Goal: Transaction & Acquisition: Purchase product/service

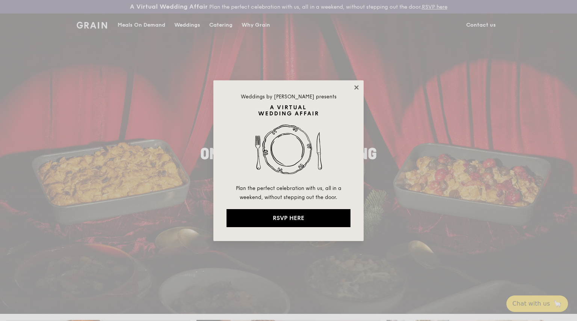
click at [356, 86] on icon at bounding box center [356, 87] width 4 height 4
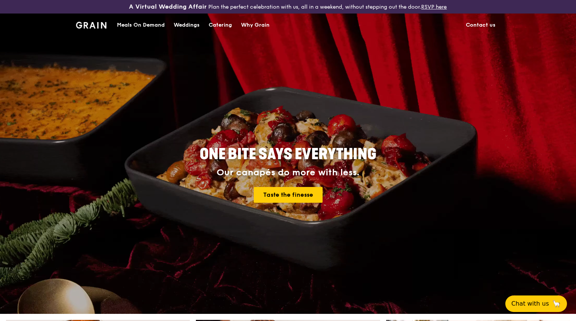
click at [214, 26] on div "Catering" at bounding box center [220, 25] width 23 height 23
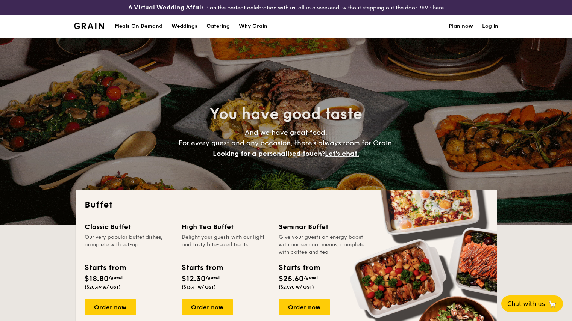
select select
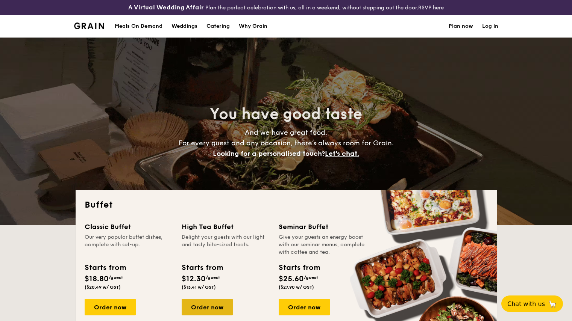
click at [222, 309] on div "Order now" at bounding box center [207, 307] width 51 height 17
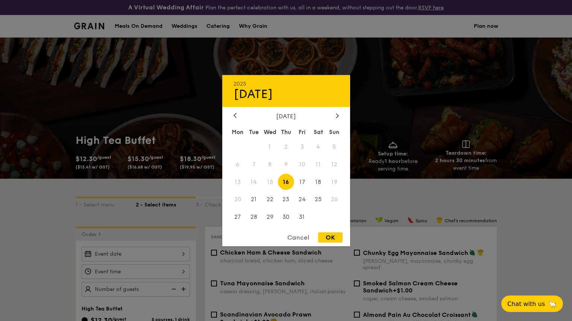
click at [171, 254] on div "2025 Oct 16 October 2025 Mon Tue Wed Thu Fri Sat Sun 1 2 3 4 5 6 7 8 9 10 11 12…" at bounding box center [136, 254] width 108 height 15
click at [336, 115] on icon at bounding box center [337, 115] width 3 height 5
click at [317, 143] on span "6" at bounding box center [318, 147] width 16 height 16
click at [323, 235] on div "OK" at bounding box center [330, 238] width 24 height 10
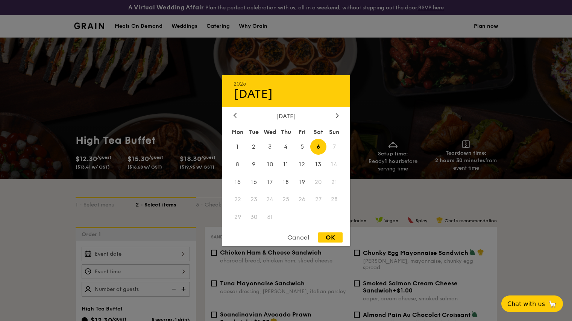
type input "Dec 06, 2025"
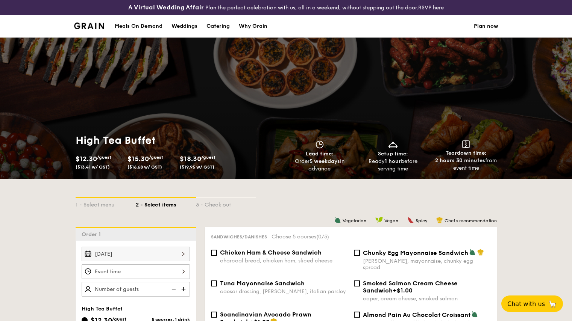
click at [150, 271] on div at bounding box center [136, 272] width 108 height 15
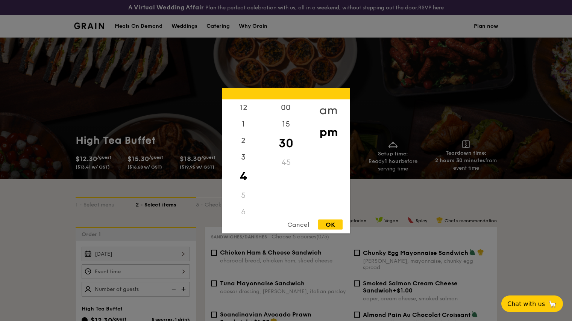
click at [334, 108] on div "am" at bounding box center [328, 110] width 42 height 22
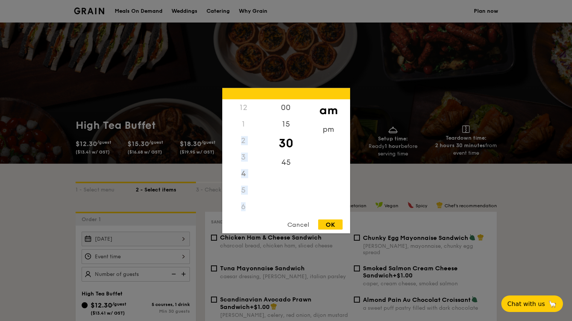
drag, startPoint x: 244, startPoint y: 204, endPoint x: 240, endPoint y: 144, distance: 60.6
click at [240, 144] on div "12 1 2 3 4 5 6 7 8 9 10 11" at bounding box center [243, 156] width 42 height 115
click at [241, 144] on div "2" at bounding box center [243, 140] width 42 height 17
drag, startPoint x: 243, startPoint y: 165, endPoint x: 242, endPoint y: 215, distance: 50.4
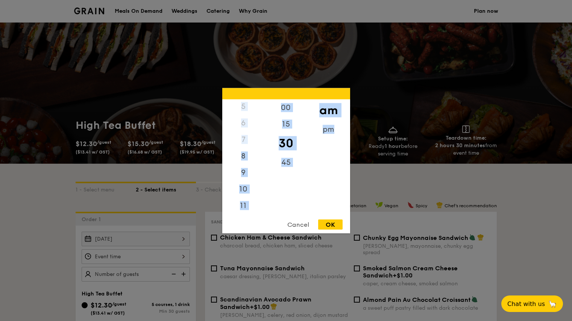
click at [242, 215] on div "12 1 2 3 4 5 6 7 8 9 10 11 00 15 30 45 am pm Cancel OK" at bounding box center [286, 160] width 128 height 145
click at [243, 191] on div "10" at bounding box center [243, 192] width 42 height 22
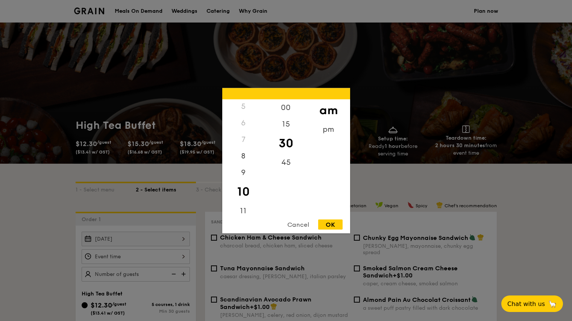
click at [332, 224] on div "OK" at bounding box center [330, 225] width 24 height 10
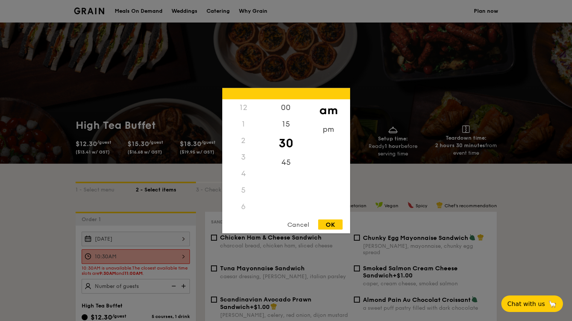
click at [172, 256] on div "10:30AM 12 1 2 3 4 5 6 7 8 9 10 11 00 15 30 45 am pm Cancel OK" at bounding box center [136, 257] width 108 height 15
click at [287, 104] on div "00" at bounding box center [286, 110] width 42 height 22
click at [327, 225] on div "OK" at bounding box center [330, 225] width 24 height 10
click at [182, 255] on div "10:00AM 12 1 2 3 4 5 6 7 8 9 10 11 00 15 30 45 am pm Cancel OK" at bounding box center [136, 257] width 108 height 15
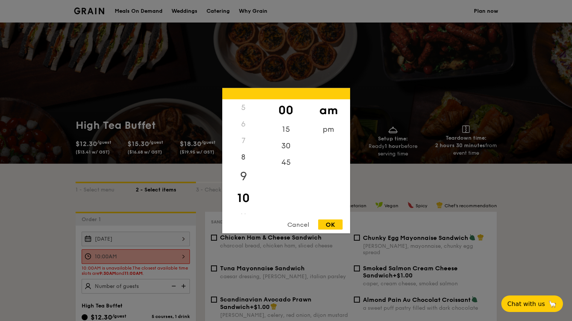
click at [243, 173] on div "9" at bounding box center [243, 176] width 42 height 22
click at [282, 148] on div "30" at bounding box center [286, 149] width 42 height 22
click at [333, 224] on div "OK" at bounding box center [330, 225] width 24 height 10
type input "9:30AM"
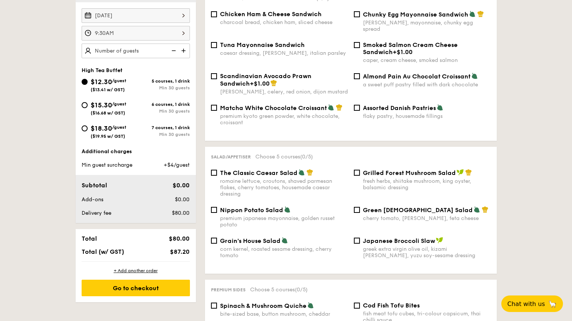
scroll to position [0, 0]
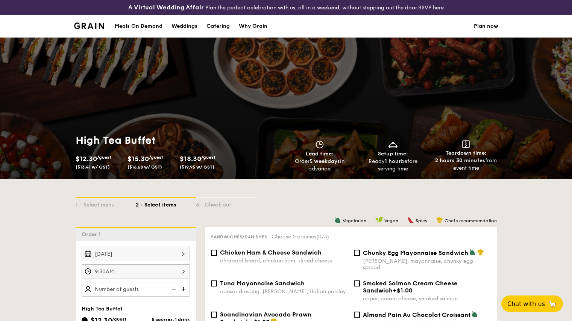
select select
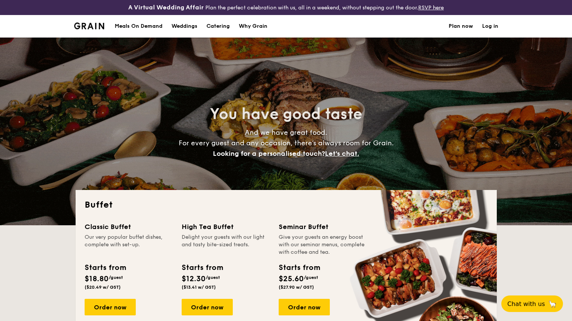
drag, startPoint x: 571, startPoint y: 45, endPoint x: 569, endPoint y: 61, distance: 15.9
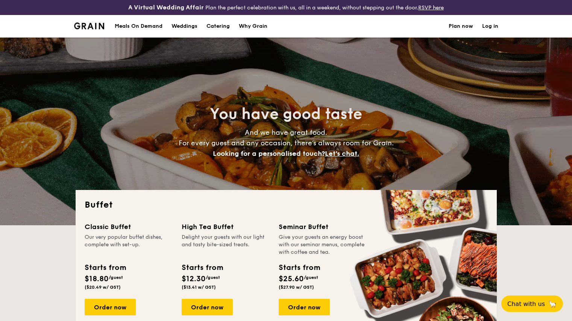
click at [569, 61] on div "You have good taste And we have great food. For every guest and any occasion, t…" at bounding box center [286, 132] width 572 height 188
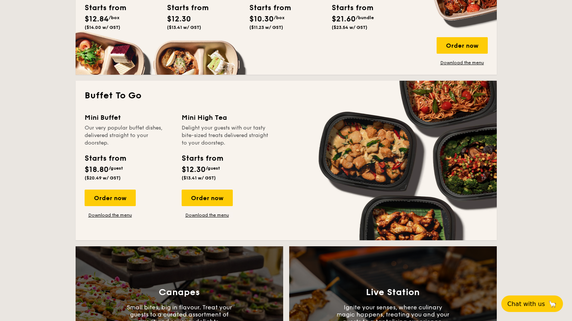
scroll to position [436, 0]
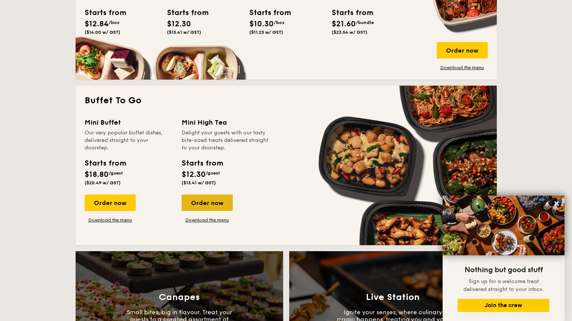
click at [203, 203] on div "Order now" at bounding box center [207, 203] width 51 height 17
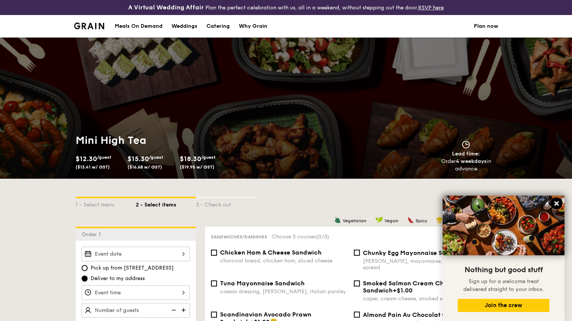
click at [555, 201] on icon at bounding box center [556, 203] width 7 height 7
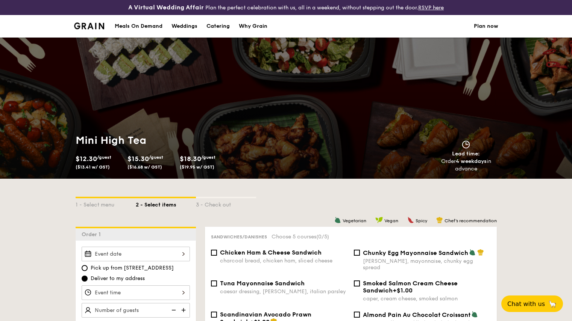
click at [161, 251] on div at bounding box center [136, 254] width 108 height 15
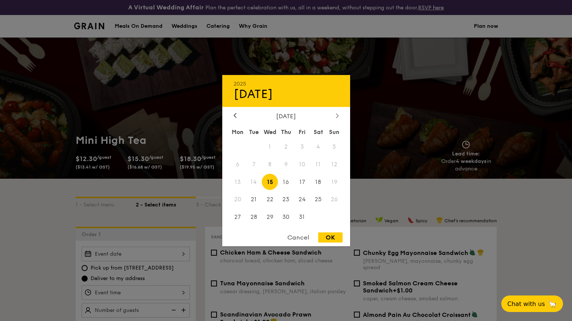
click at [336, 117] on icon at bounding box center [337, 115] width 3 height 5
click at [318, 149] on span "6" at bounding box center [318, 147] width 16 height 16
click at [329, 236] on div "OK" at bounding box center [330, 238] width 24 height 10
type input "Dec 06, 2025"
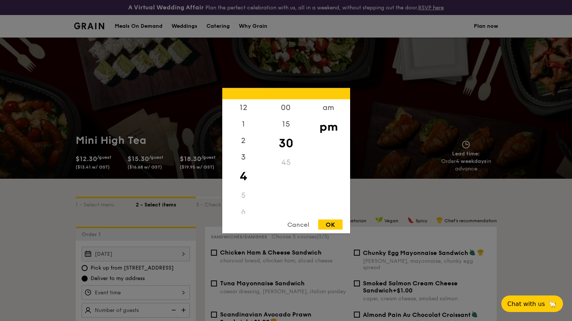
click at [170, 292] on div "12 1 2 3 4 5 6 7 8 9 10 11 00 15 30 45 am pm Cancel OK" at bounding box center [136, 293] width 108 height 15
click at [328, 108] on div "am" at bounding box center [328, 110] width 42 height 22
drag, startPoint x: 241, startPoint y: 173, endPoint x: 242, endPoint y: 137, distance: 36.1
click at [243, 116] on div "12 1 2 3 4 5 6 7 8 9 10 11" at bounding box center [243, 156] width 42 height 115
drag, startPoint x: 265, startPoint y: 151, endPoint x: 267, endPoint y: 179, distance: 27.5
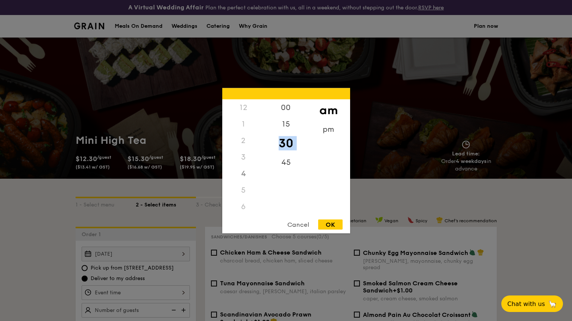
click at [266, 186] on div "00 15 30 45" at bounding box center [286, 156] width 42 height 115
click at [244, 187] on div "10" at bounding box center [243, 192] width 42 height 22
click at [288, 107] on div "00" at bounding box center [286, 110] width 42 height 22
click at [338, 226] on div "OK" at bounding box center [330, 225] width 24 height 10
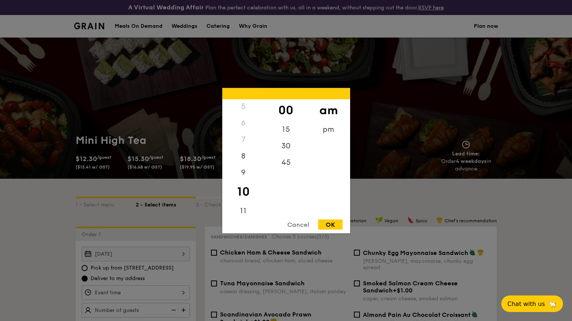
type input "10:00AM"
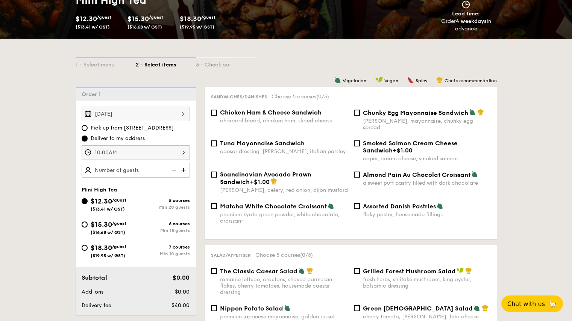
scroll to position [138, 0]
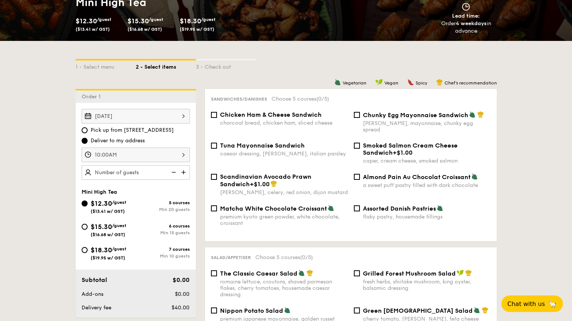
click at [184, 171] on img at bounding box center [184, 172] width 11 height 14
type input "35 guests"
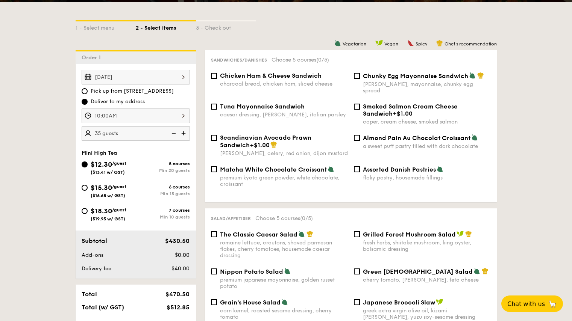
scroll to position [212, 0]
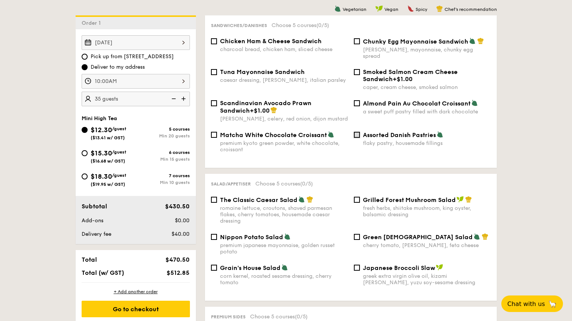
click at [357, 132] on input "Assorted Danish Pastries flaky pastry, housemade fillings" at bounding box center [357, 135] width 6 height 6
checkbox input "true"
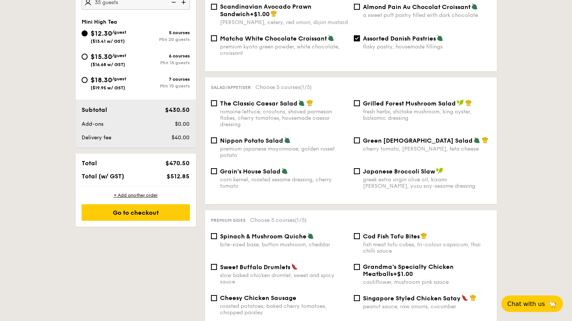
scroll to position [306, 0]
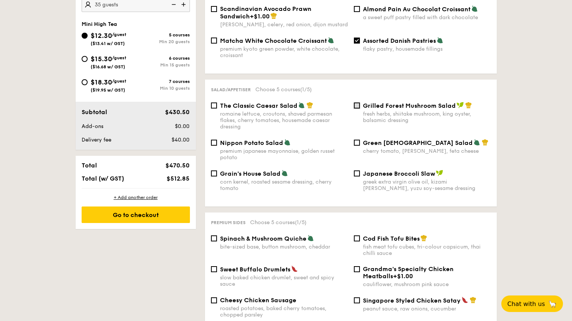
click at [357, 103] on input "Grilled Forest Mushroom Salad fresh herbs, shiitake mushroom, king oyster, bals…" at bounding box center [357, 106] width 6 height 6
checkbox input "true"
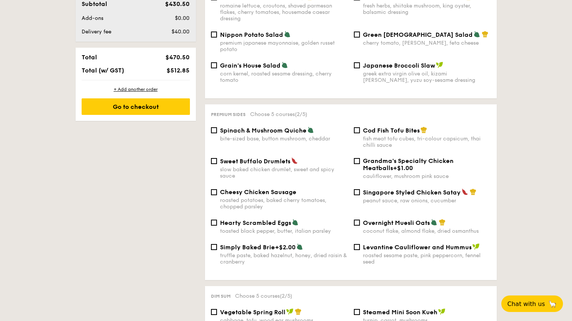
scroll to position [409, 0]
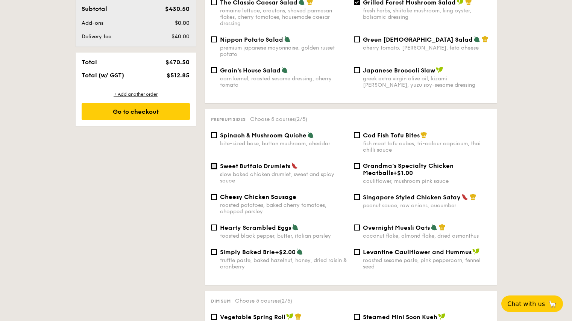
click at [214, 163] on input "Sweet Buffalo Drumlets slow baked chicken drumlet, sweet and spicy sauce" at bounding box center [214, 166] width 6 height 6
checkbox input "true"
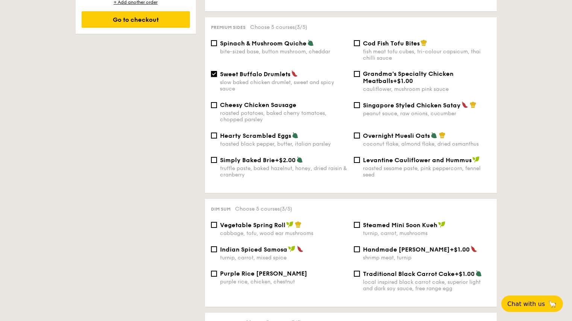
scroll to position [499, 0]
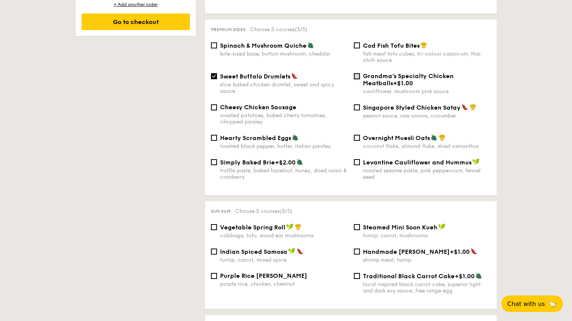
click at [357, 73] on input "Grandma's Specialty Chicken Meatballs +$1.00 cauliflower, mushroom pink sauce" at bounding box center [357, 76] width 6 height 6
checkbox input "true"
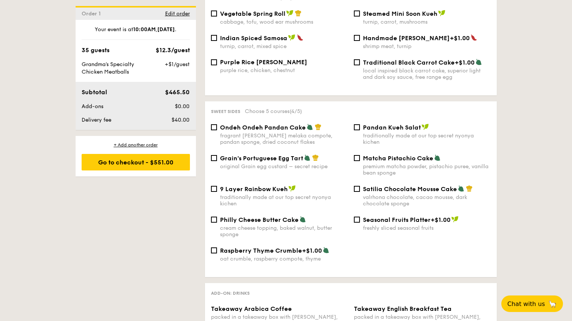
scroll to position [709, 0]
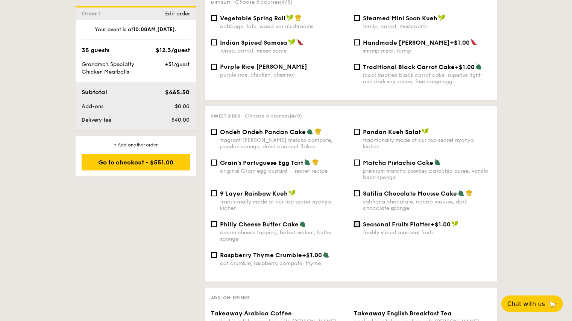
click at [357, 221] on input "Seasonal Fruits Platter +$1.00 freshly sliced seasonal fruits" at bounding box center [357, 224] width 6 height 6
checkbox input "true"
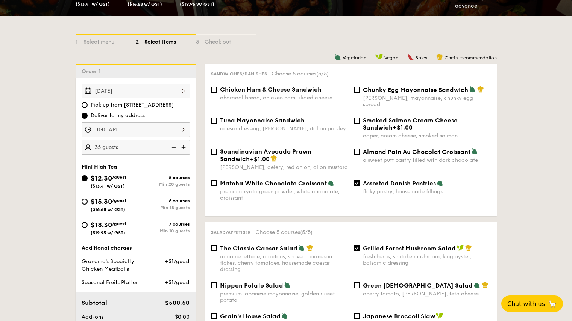
scroll to position [147, 0]
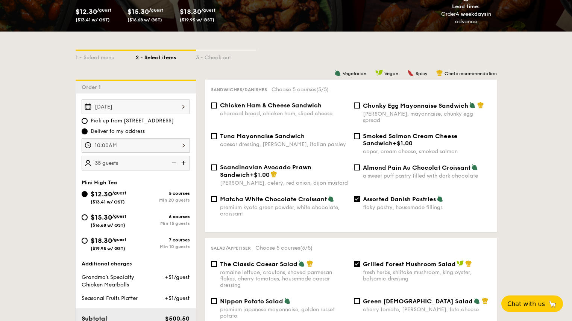
drag, startPoint x: 567, startPoint y: 73, endPoint x: 569, endPoint y: 83, distance: 9.5
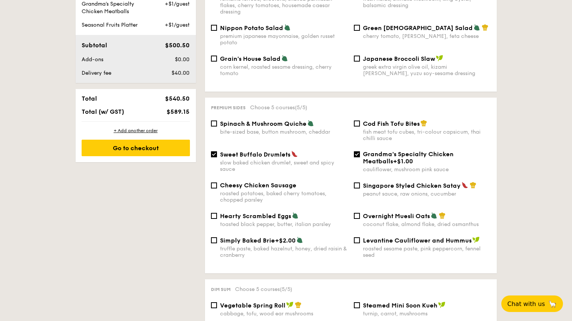
scroll to position [425, 0]
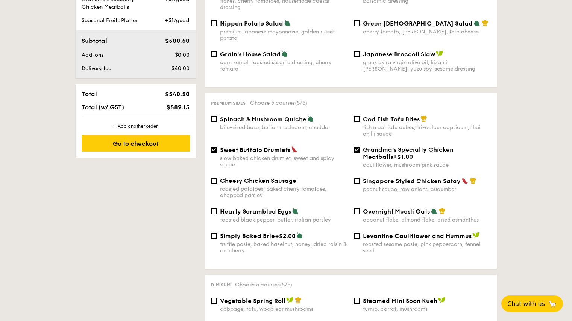
drag, startPoint x: 571, startPoint y: 108, endPoint x: 574, endPoint y: 124, distance: 16.3
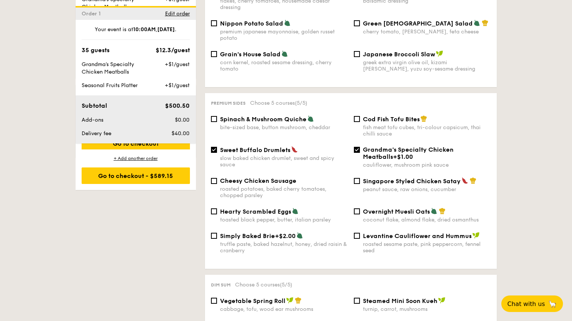
scroll to position [676, 0]
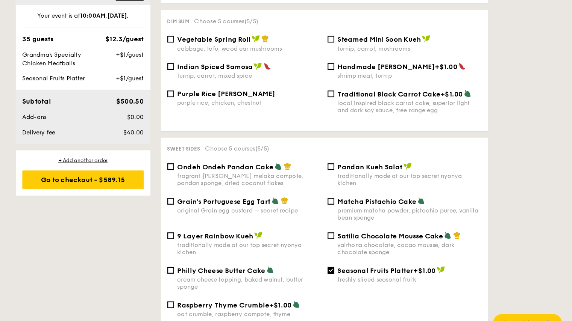
drag, startPoint x: 553, startPoint y: 142, endPoint x: 548, endPoint y: 142, distance: 4.6
click at [548, 142] on div "1 - Select menu 2 - Select items 3 - Check out Order 1 Dec 06, 2025 Pick up fro…" at bounding box center [286, 232] width 572 height 1458
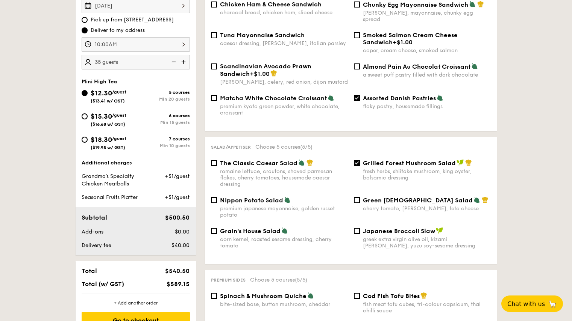
scroll to position [246, 0]
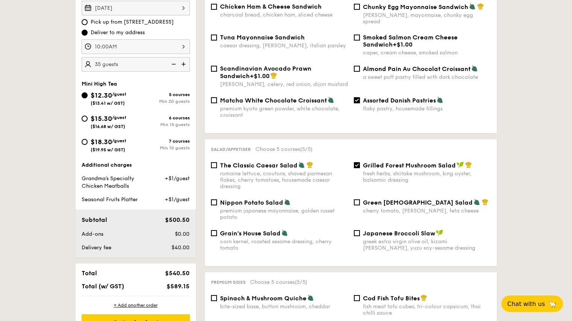
click at [356, 97] on input "Assorted Danish Pastries flaky pastry, housemade fillings" at bounding box center [357, 100] width 6 height 6
checkbox input "false"
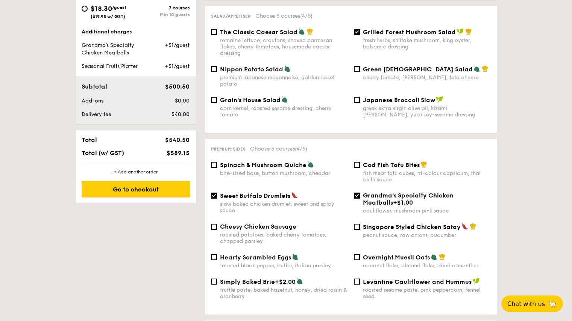
scroll to position [375, 0]
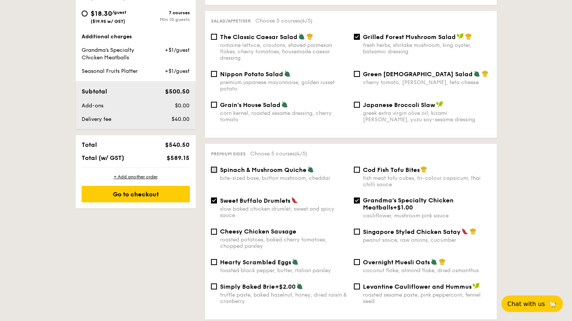
click at [215, 167] on input "Spinach & Mushroom Quiche bite-sized base, button mushroom, cheddar" at bounding box center [214, 170] width 6 height 6
checkbox input "true"
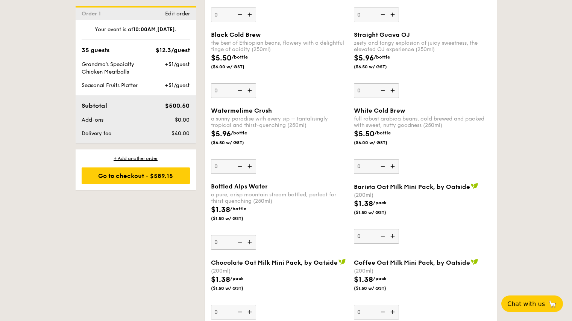
scroll to position [1154, 0]
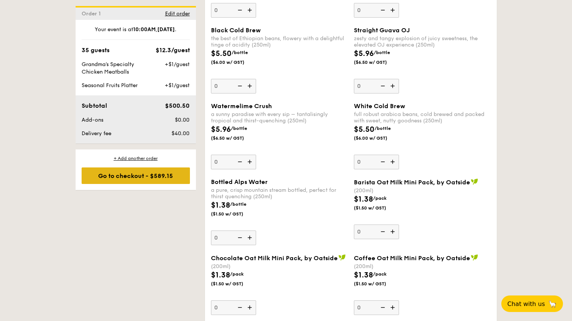
click at [176, 174] on div "Go to checkout - $589.15" at bounding box center [136, 176] width 108 height 17
